Goal: Transaction & Acquisition: Obtain resource

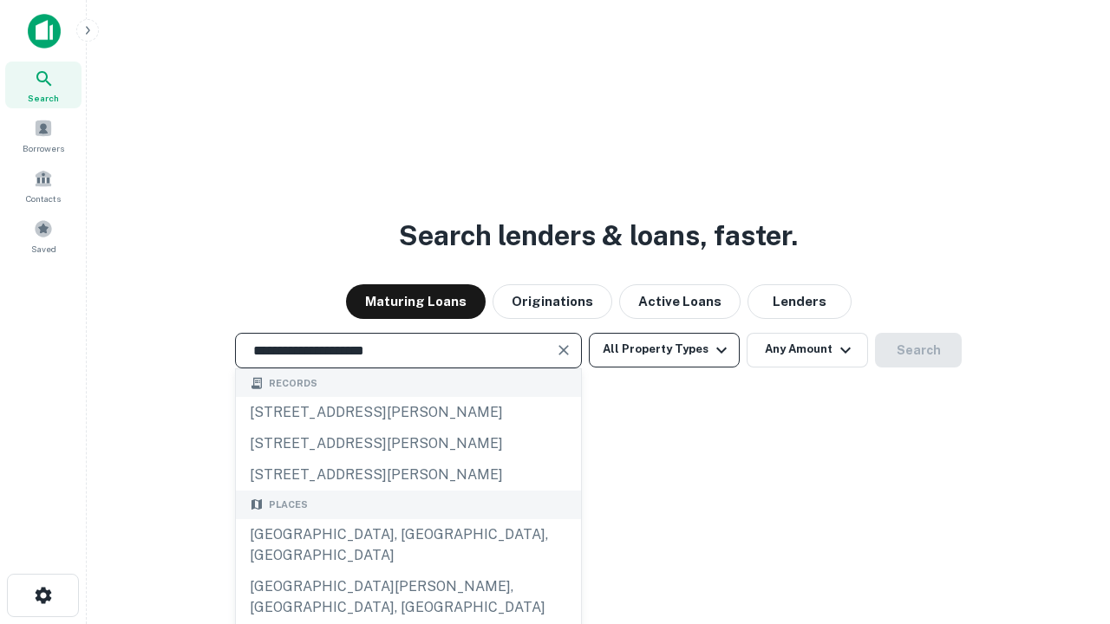
click at [407, 571] on div "[GEOGRAPHIC_DATA], [GEOGRAPHIC_DATA], [GEOGRAPHIC_DATA]" at bounding box center [408, 545] width 345 height 52
type input "**********"
click at [664, 349] on button "All Property Types" at bounding box center [664, 350] width 151 height 35
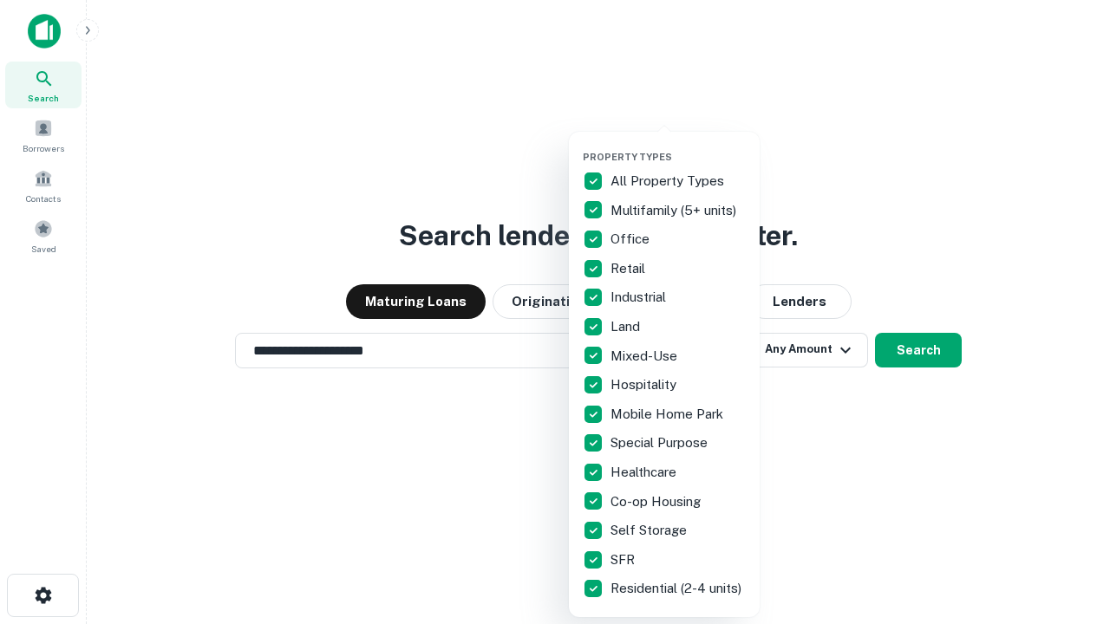
click at [678, 146] on button "button" at bounding box center [677, 146] width 191 height 1
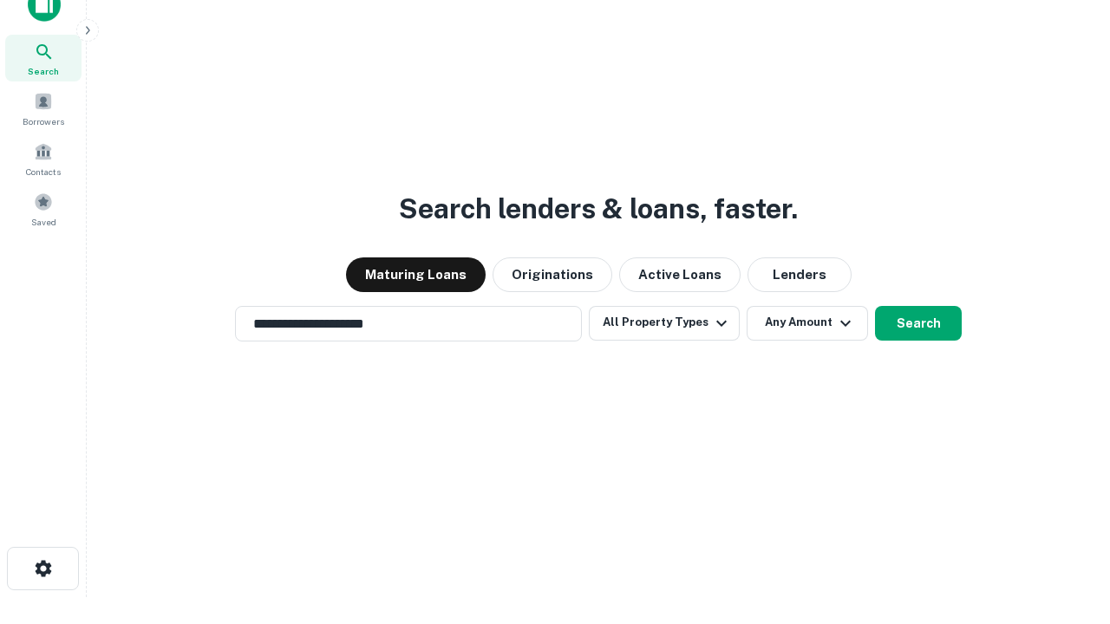
scroll to position [10, 209]
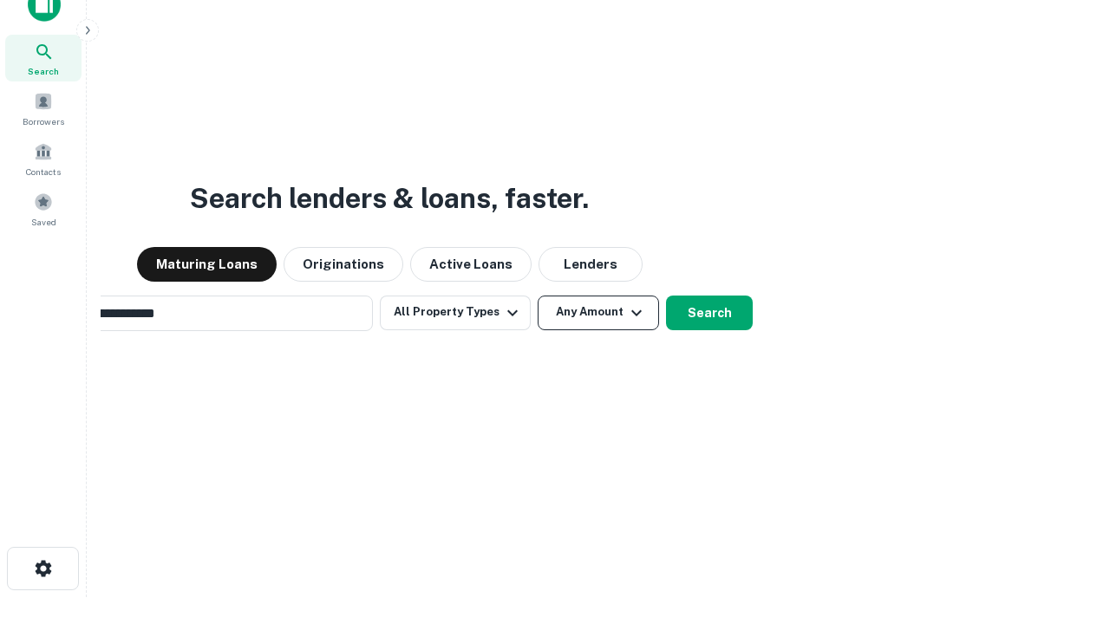
click at [537, 296] on button "Any Amount" at bounding box center [597, 313] width 121 height 35
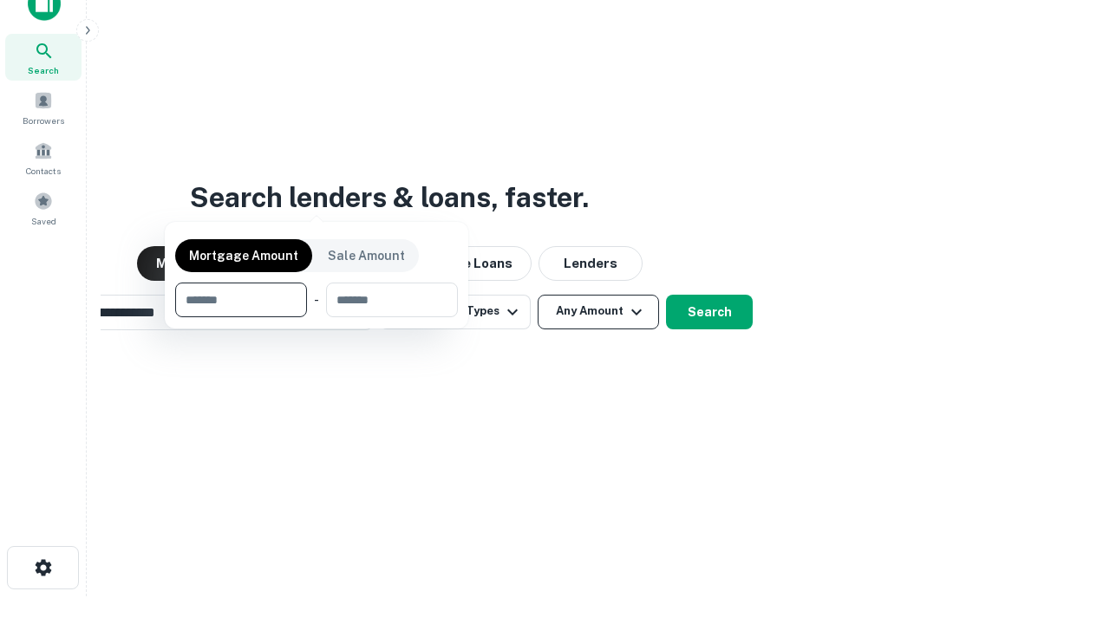
scroll to position [125, 491]
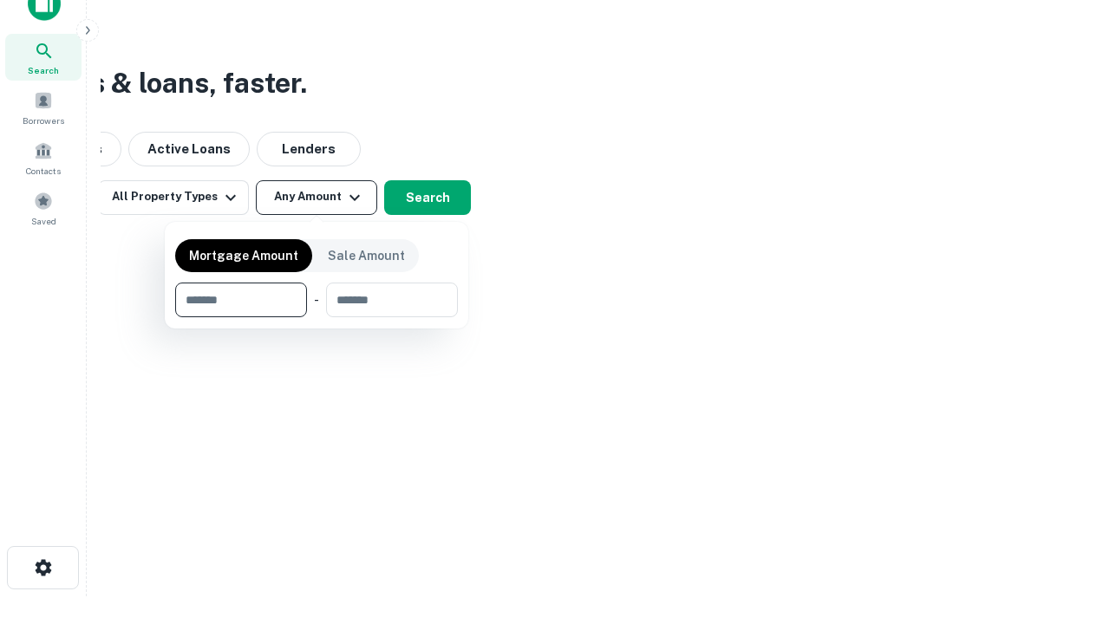
type input "*******"
click at [316, 317] on button "button" at bounding box center [316, 317] width 283 height 1
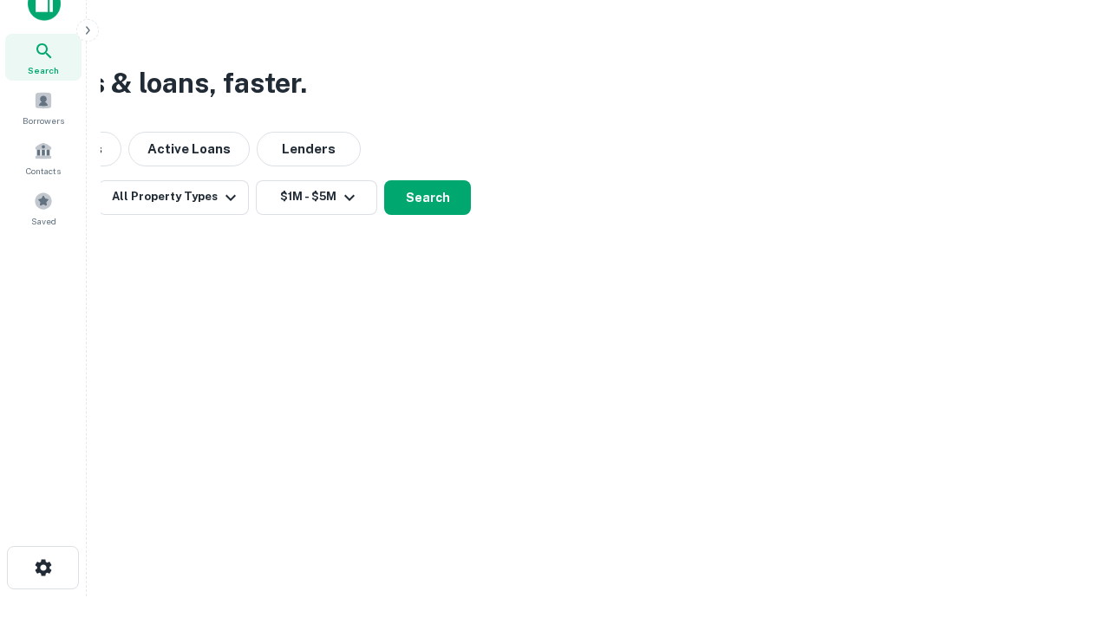
scroll to position [10, 320]
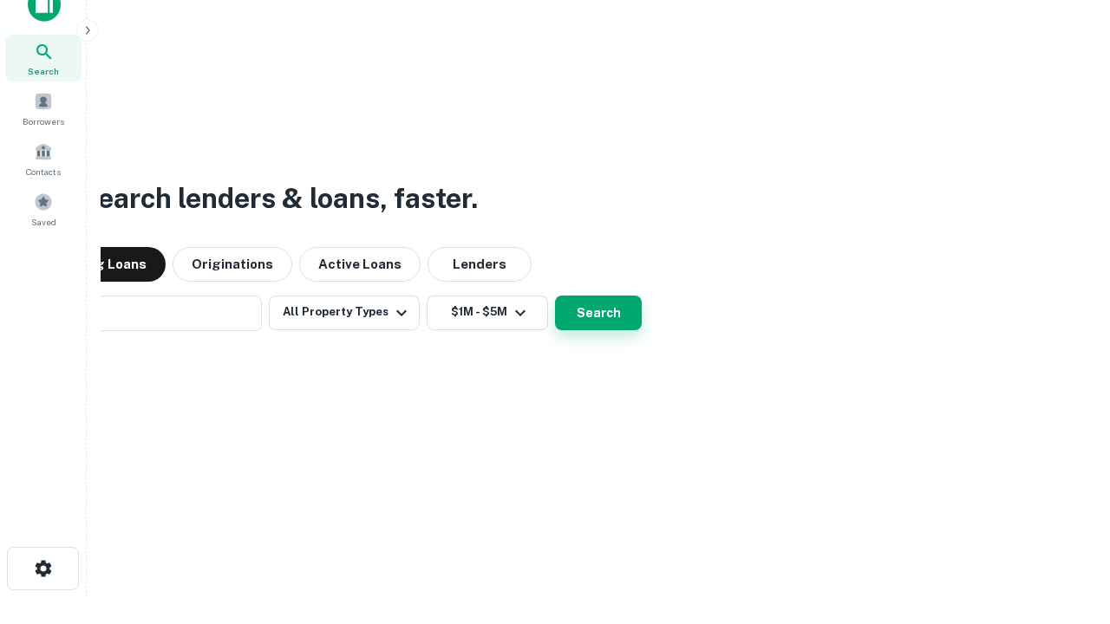
click at [555, 296] on button "Search" at bounding box center [598, 313] width 87 height 35
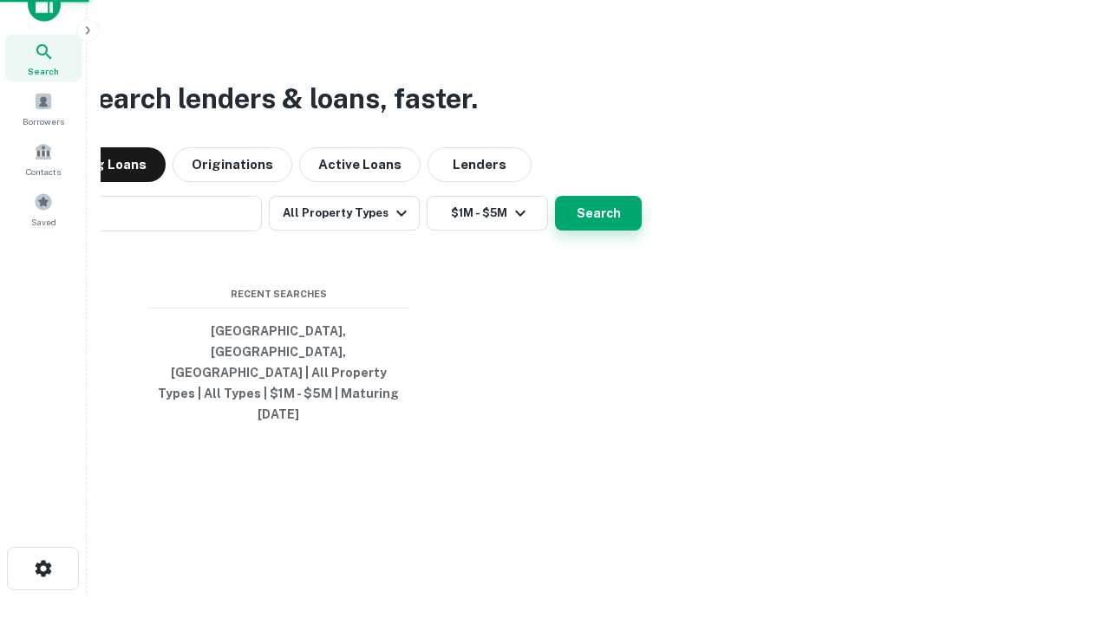
scroll to position [46, 491]
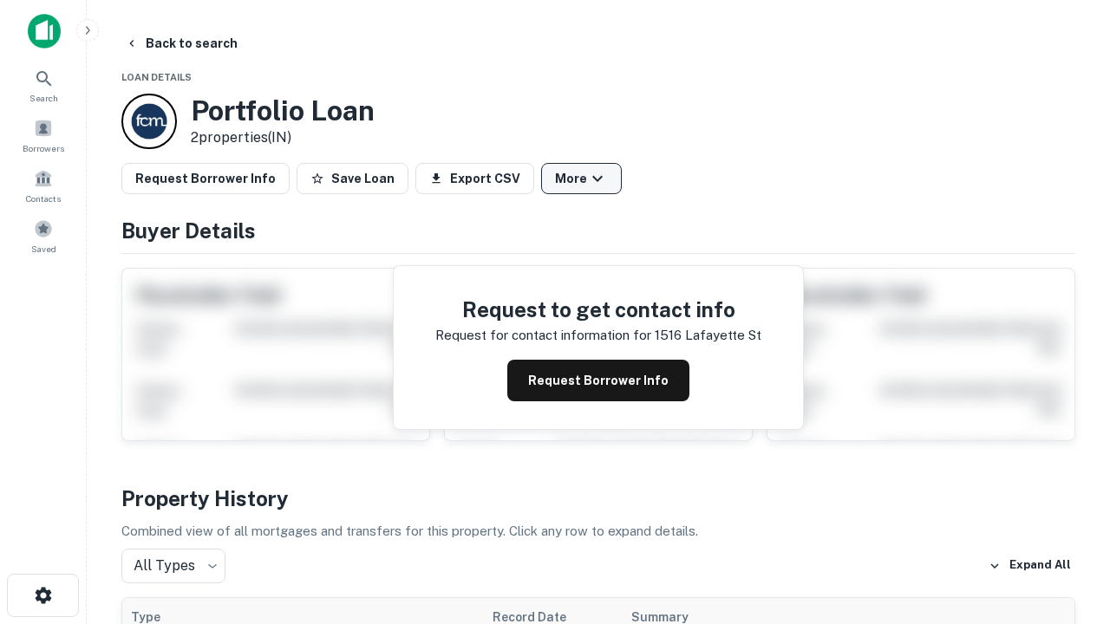
click at [581, 179] on button "More" at bounding box center [581, 178] width 81 height 31
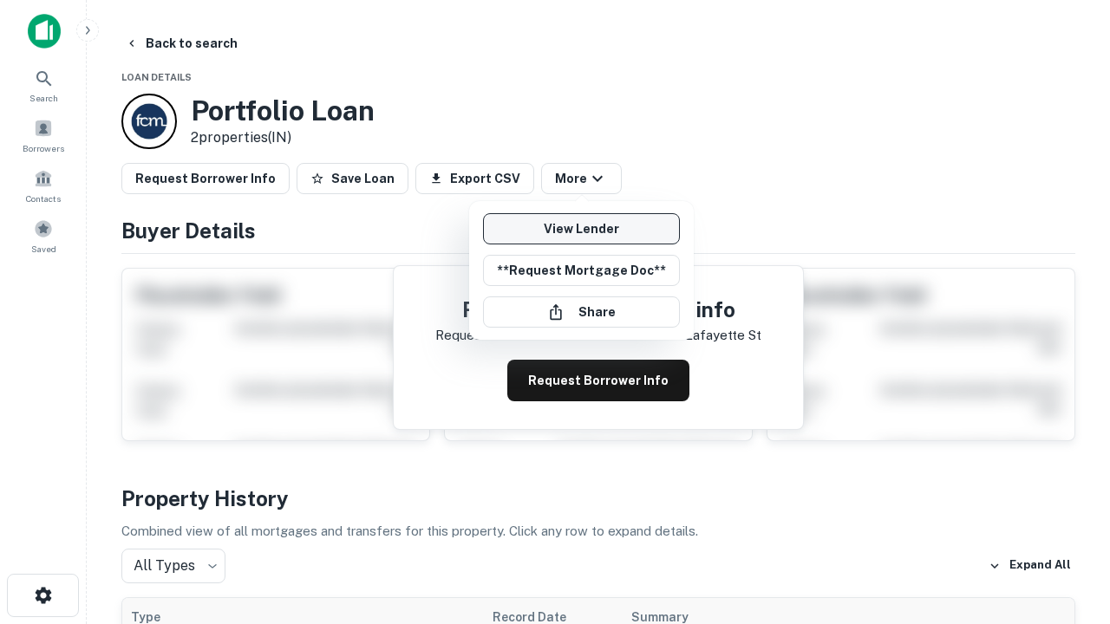
click at [581, 229] on link "View Lender" at bounding box center [581, 228] width 197 height 31
